Goal: Task Accomplishment & Management: Manage account settings

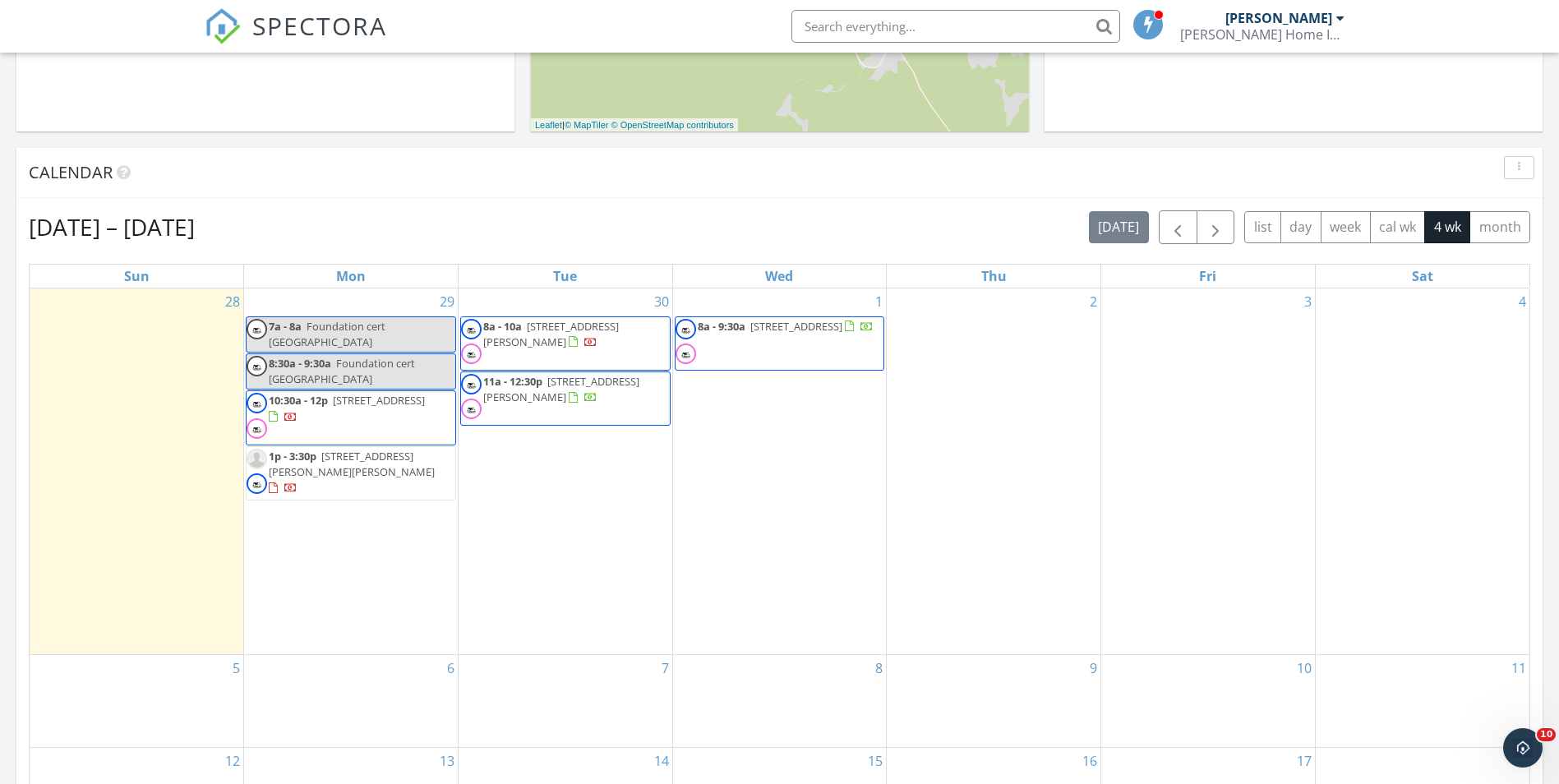
click at [315, 449] on span "1p - 3:30p" at bounding box center [292, 456] width 48 height 15
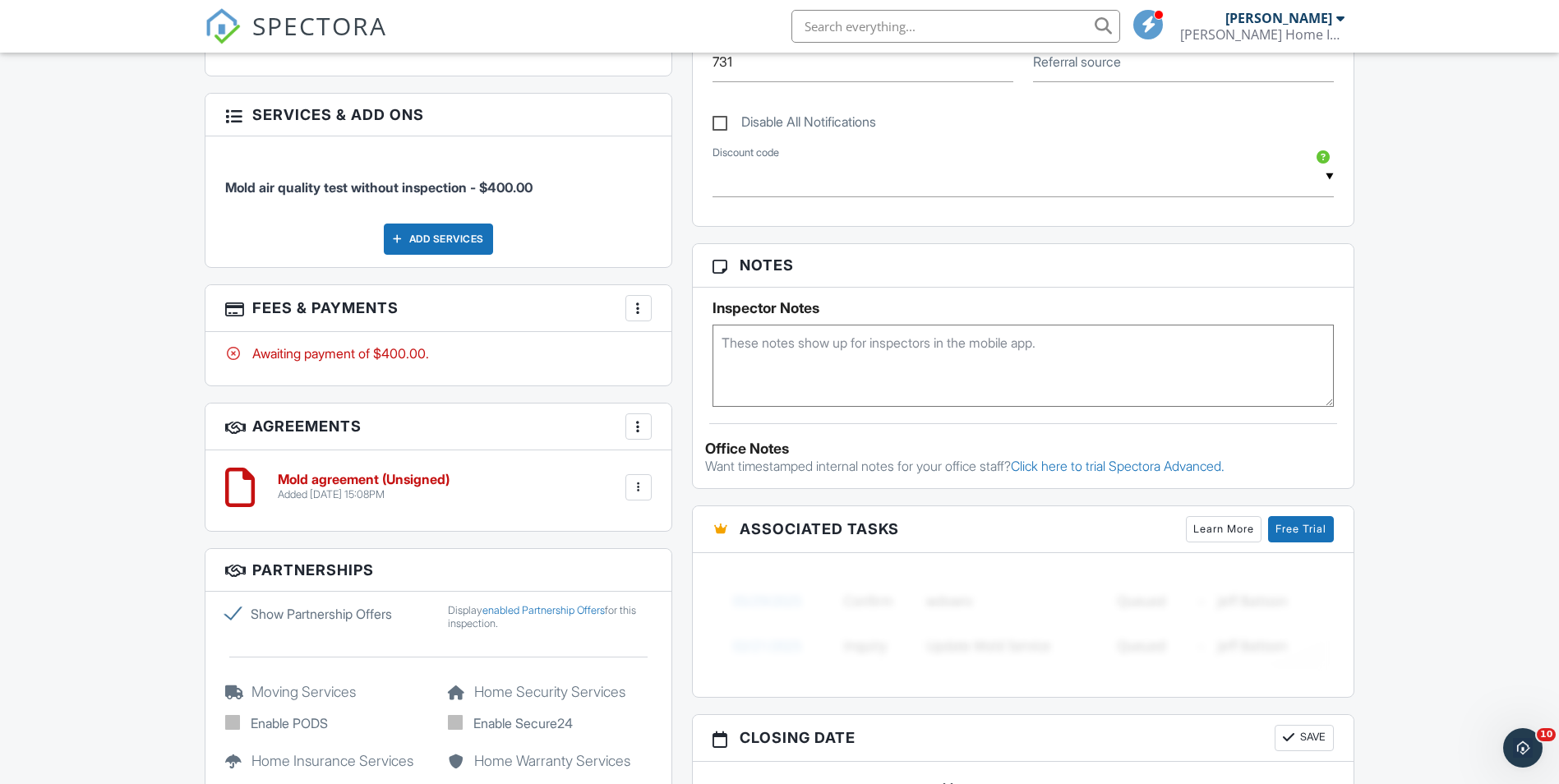
scroll to position [904, 0]
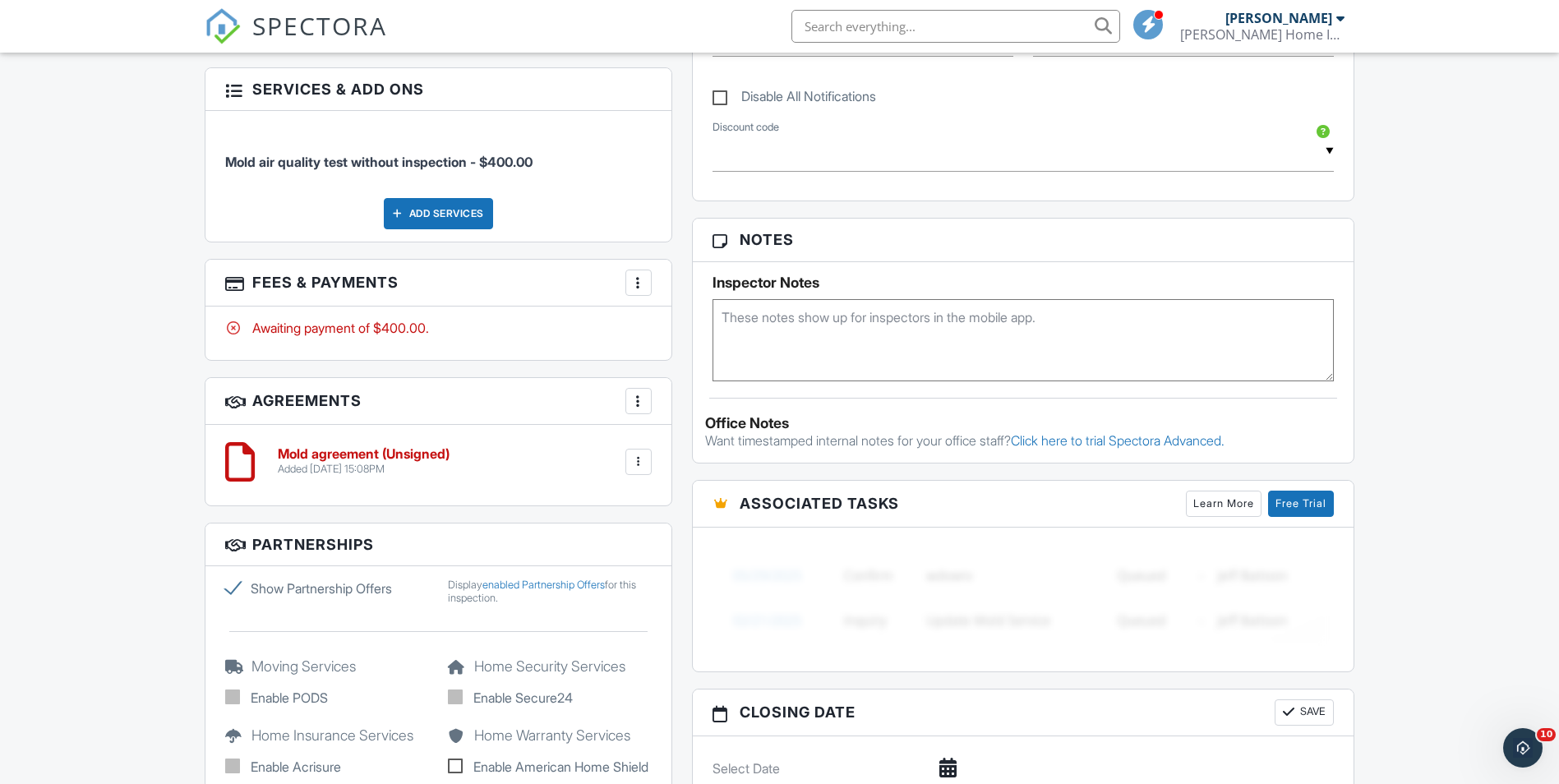
click at [639, 456] on div at bounding box center [639, 462] width 17 height 17
click at [85, 458] on div "Dashboard Templates Contacts Metrics Automations Advanced Settings Support Cent…" at bounding box center [780, 237] width 1559 height 2177
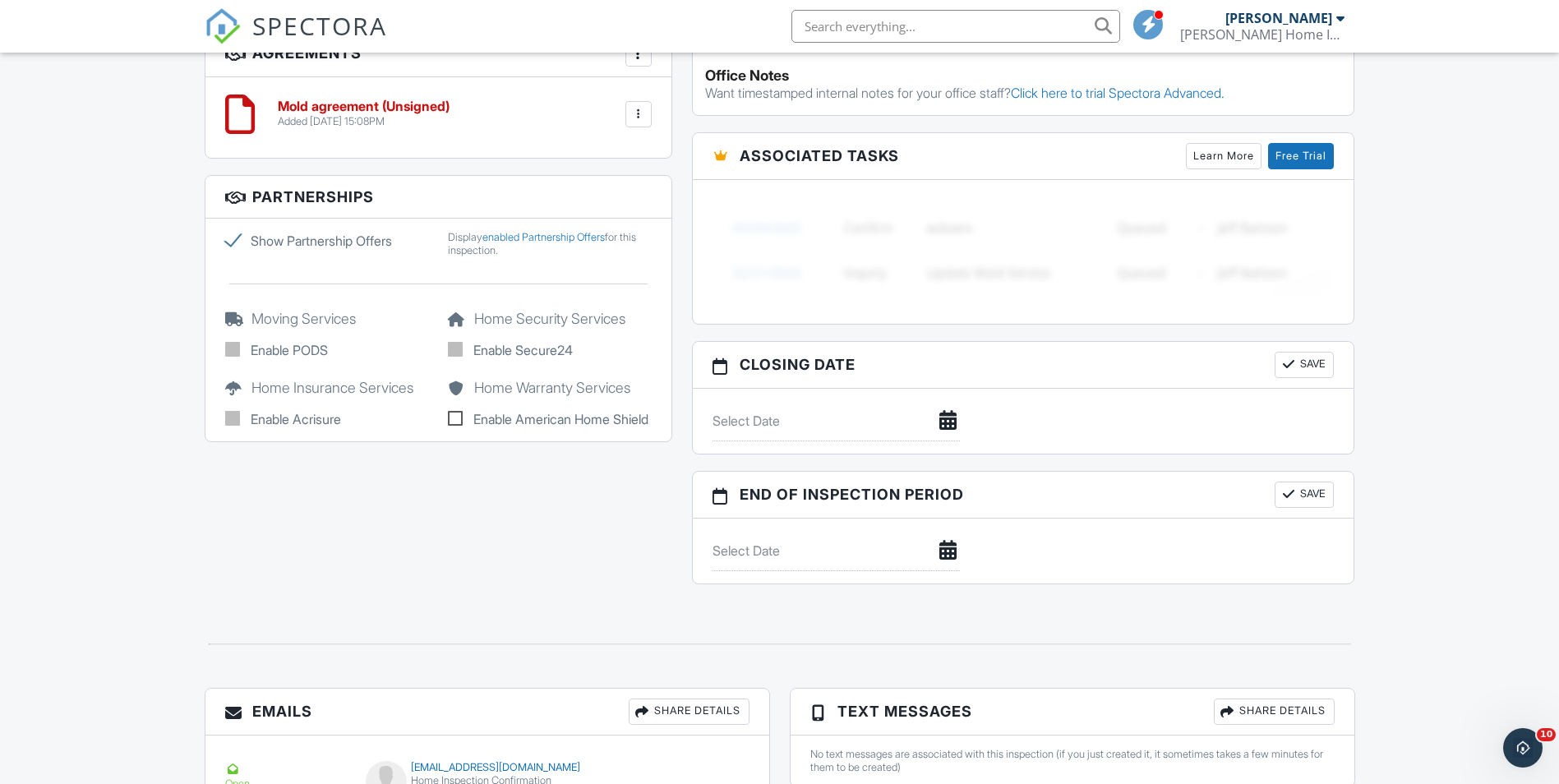
scroll to position [1445, 0]
